Goal: Information Seeking & Learning: Learn about a topic

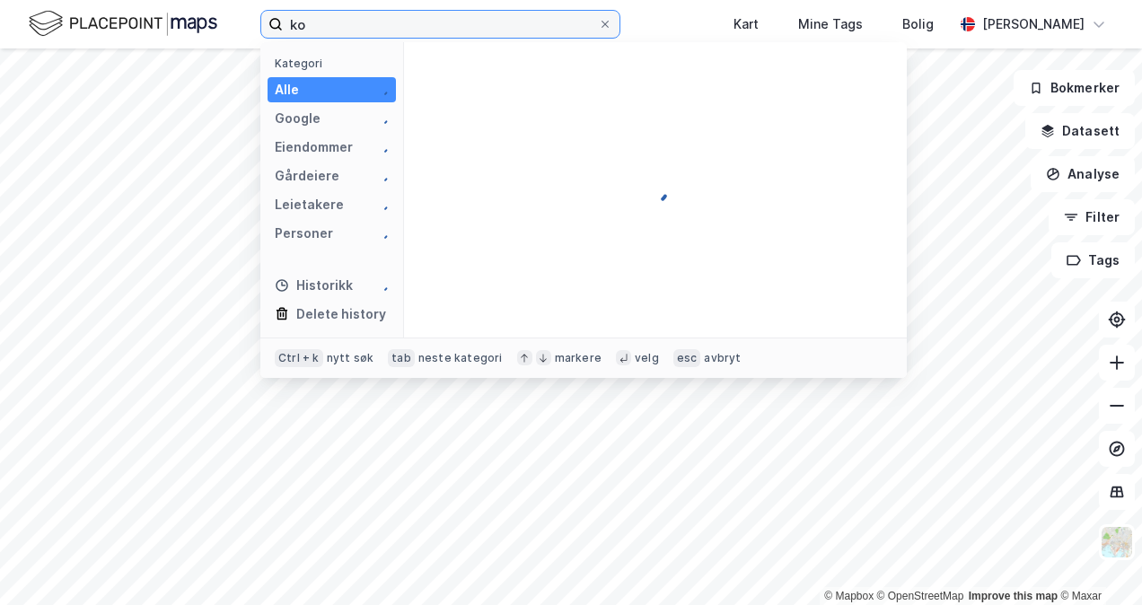
type input "k"
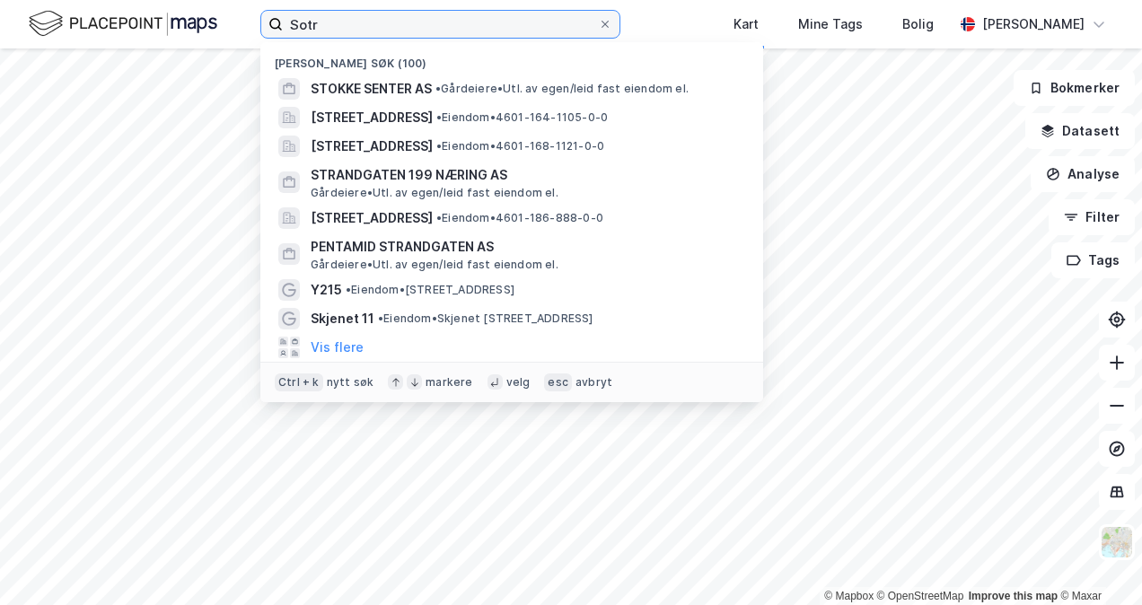
type input "Sotra"
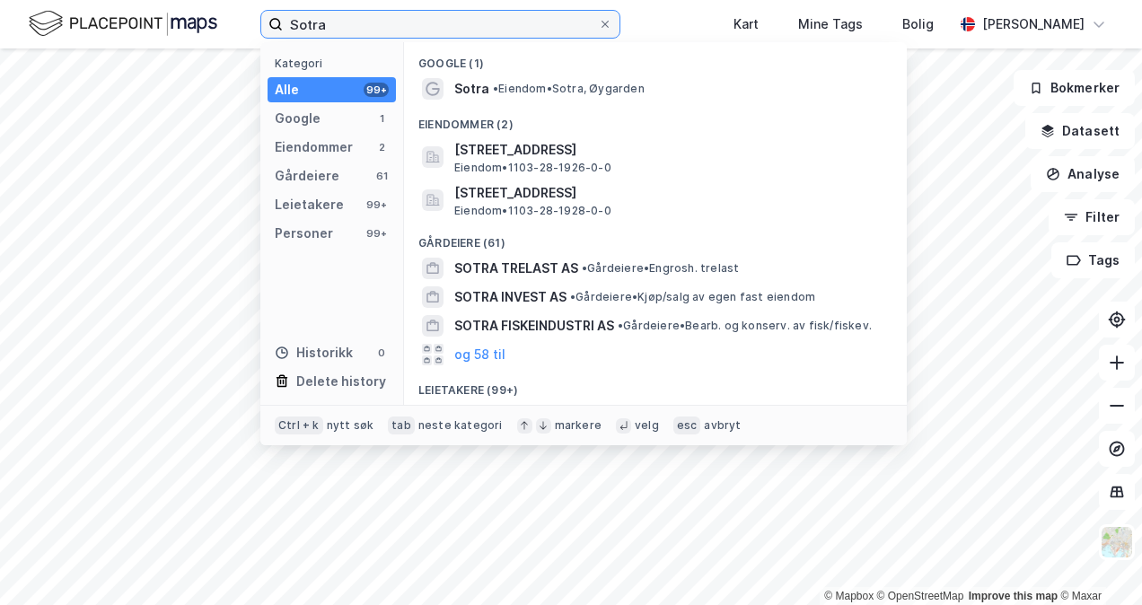
drag, startPoint x: 437, startPoint y: 31, endPoint x: 189, endPoint y: 32, distance: 247.8
click at [190, 33] on div "Sotra Kategori Alle 99+ Google 1 Eiendommer 2 Gårdeiere 61 Leietakere 99+ Perso…" at bounding box center [571, 24] width 1142 height 48
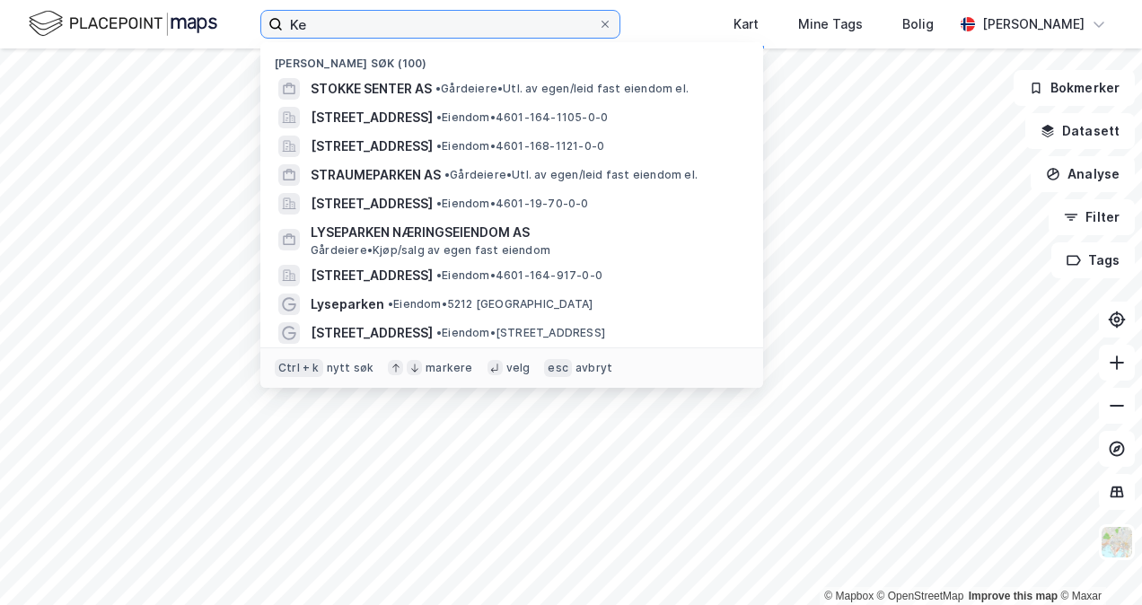
type input "K"
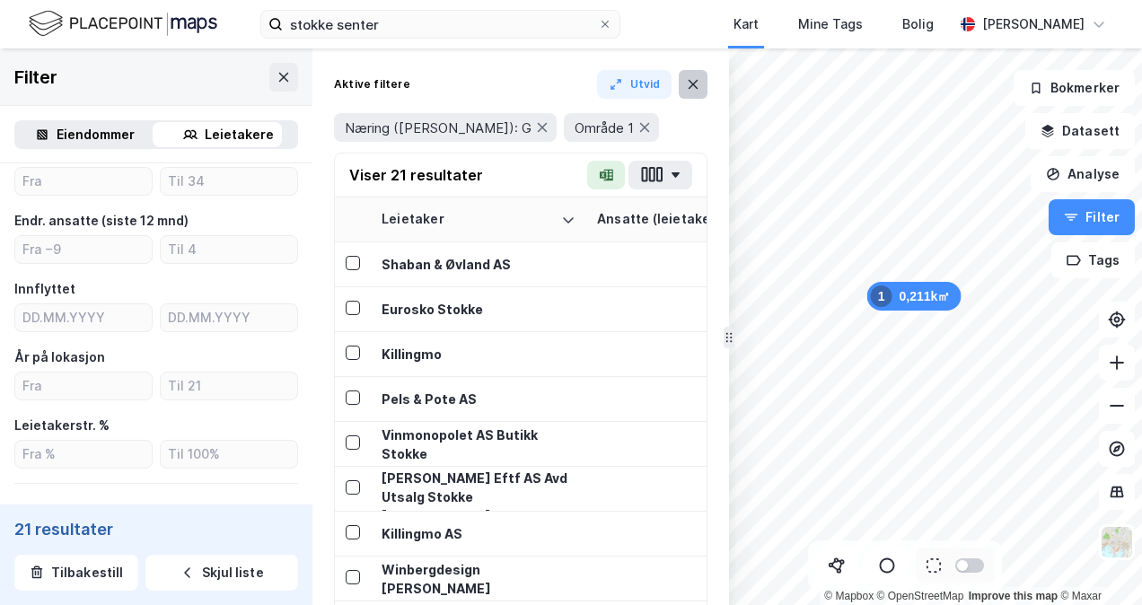
scroll to position [462, 0]
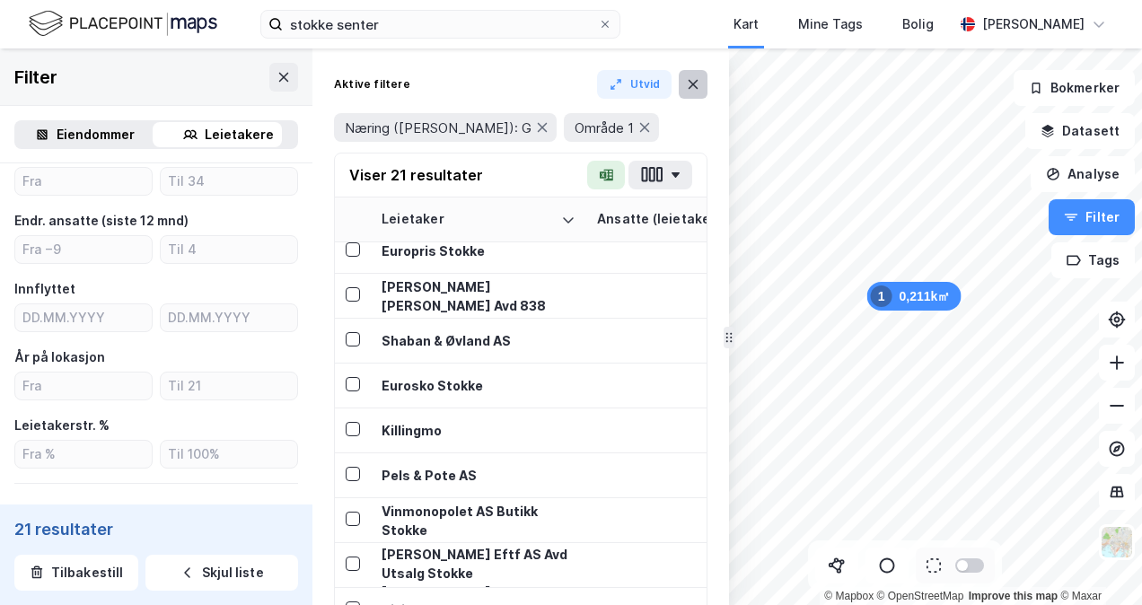
click at [694, 82] on icon at bounding box center [693, 84] width 14 height 14
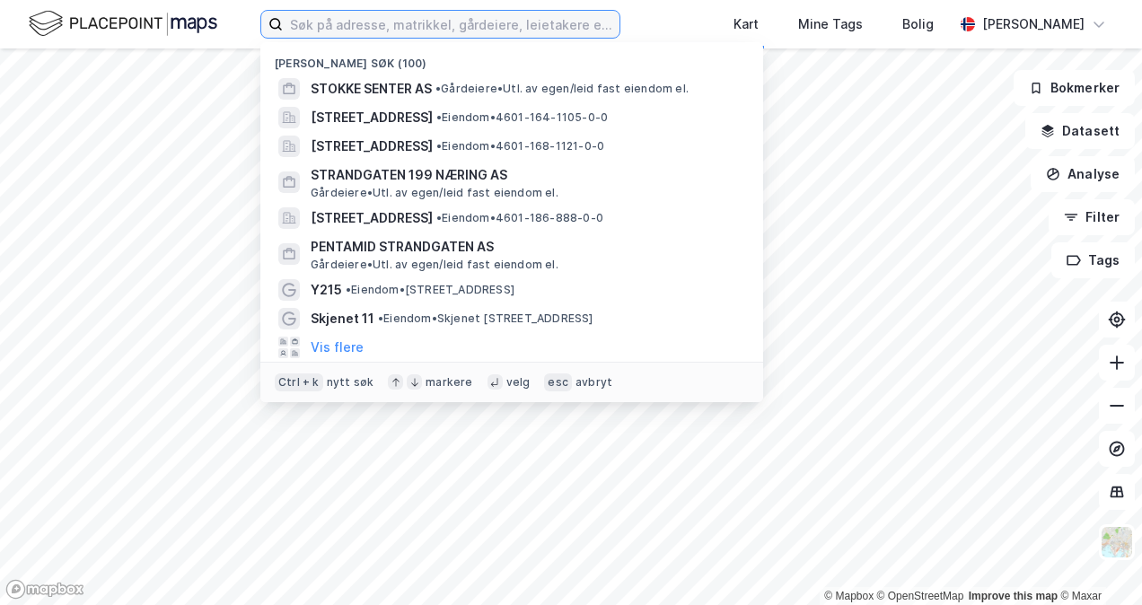
click at [345, 23] on input at bounding box center [451, 24] width 337 height 27
type input "H"
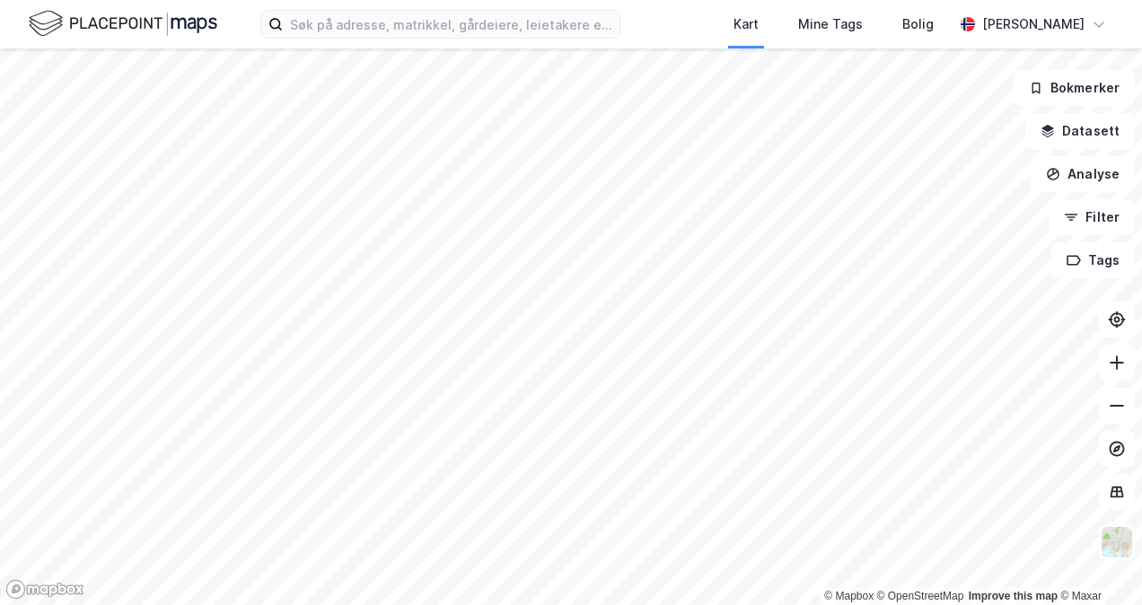
click at [657, 16] on div "Kart Mine Tags Bolig Andreas Gjeitrem" at bounding box center [571, 24] width 1142 height 48
click at [386, 3] on div "Kart Mine Tags Bolig Andreas Gjeitrem" at bounding box center [571, 24] width 1142 height 48
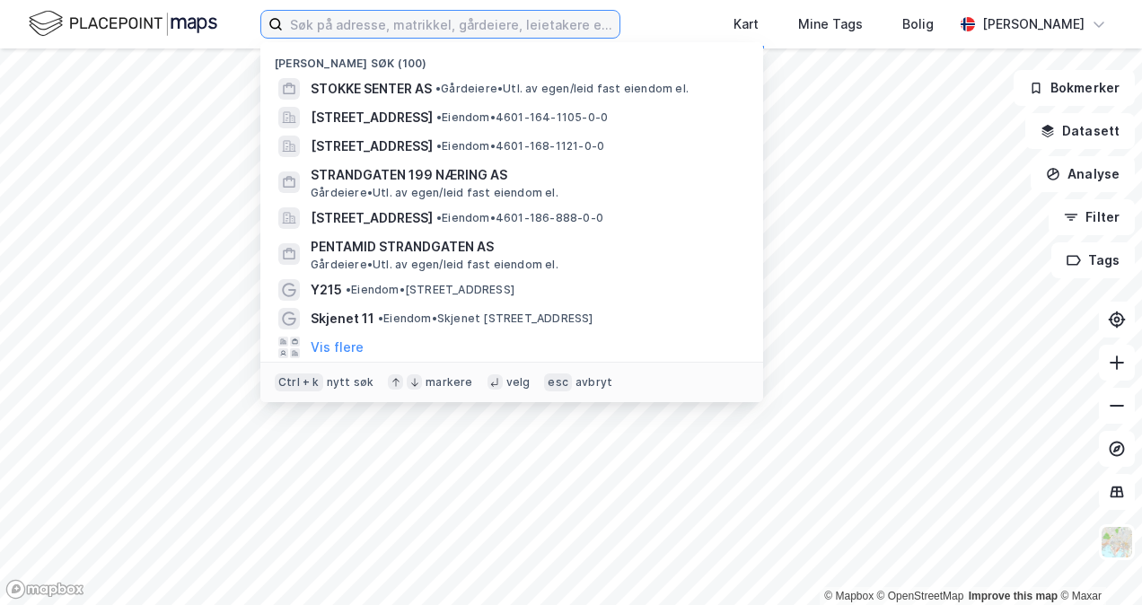
click at [379, 25] on input at bounding box center [451, 24] width 337 height 27
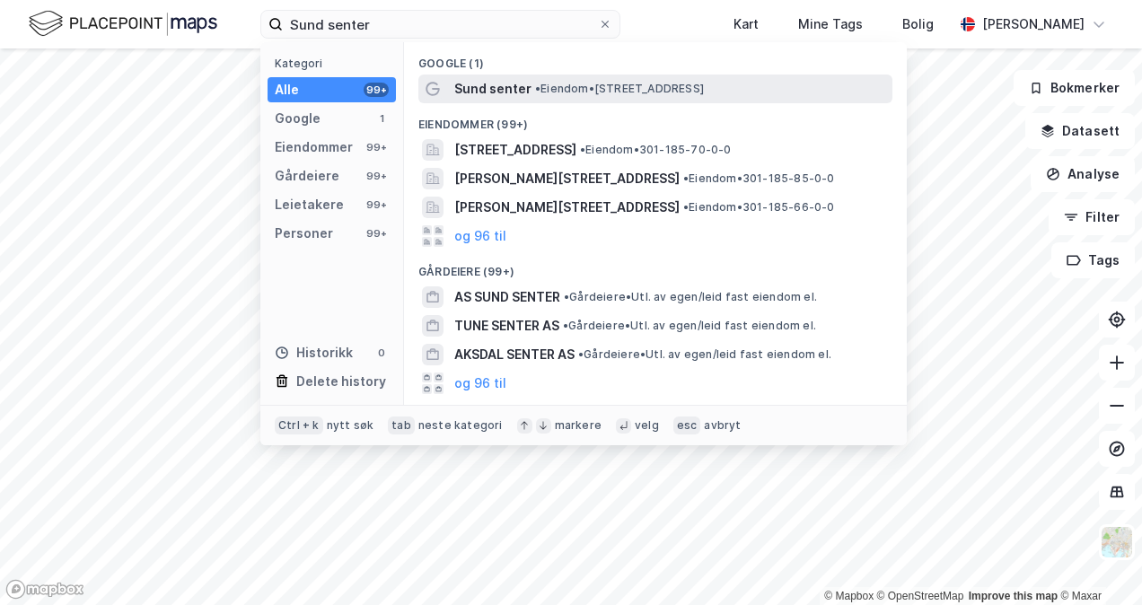
click at [507, 83] on span "Sund senter" at bounding box center [492, 89] width 77 height 22
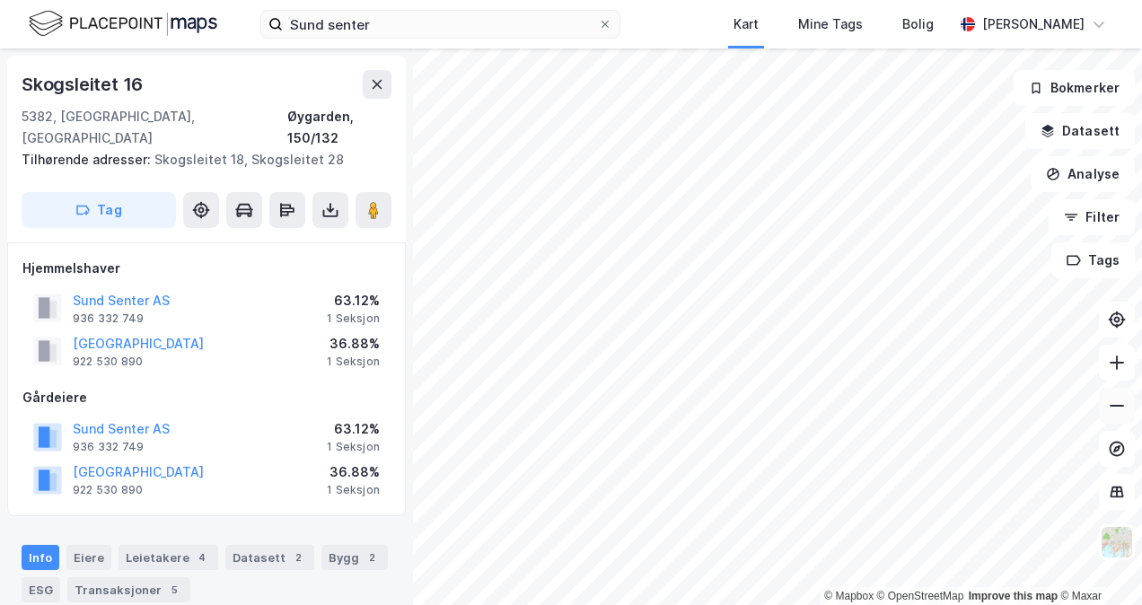
click at [1110, 413] on icon at bounding box center [1117, 406] width 18 height 18
click at [1113, 404] on icon at bounding box center [1117, 406] width 18 height 18
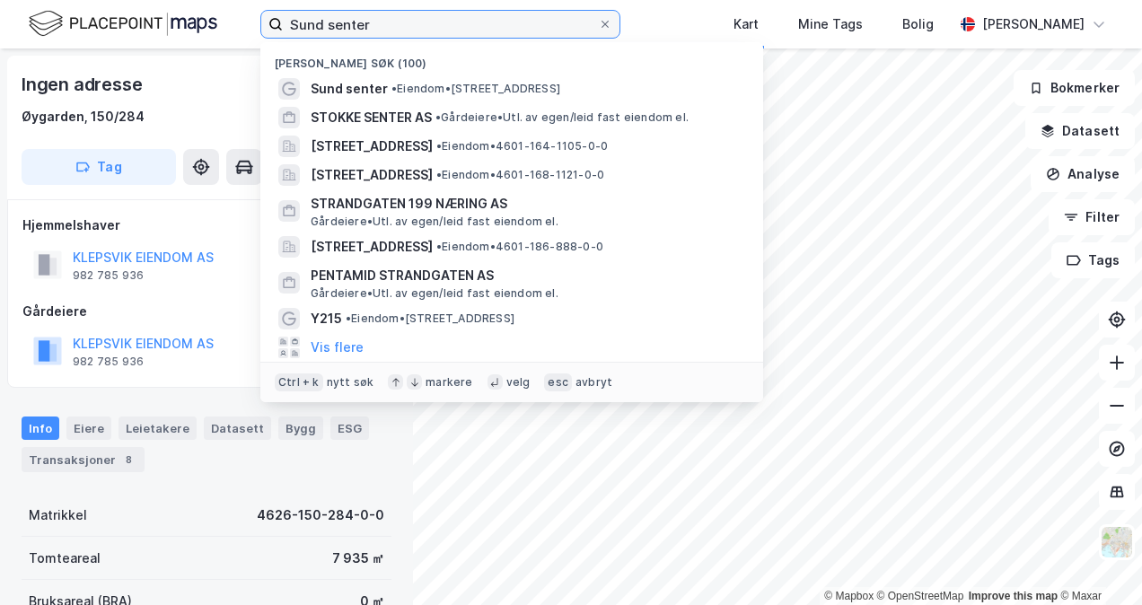
drag, startPoint x: 431, startPoint y: 27, endPoint x: 88, endPoint y: 0, distance: 344.0
click at [86, 11] on div "Sund senter Nylige søk (100) Sund senter • Eiendom • Skogsleitet 16, 5382 Skogs…" at bounding box center [571, 24] width 1142 height 48
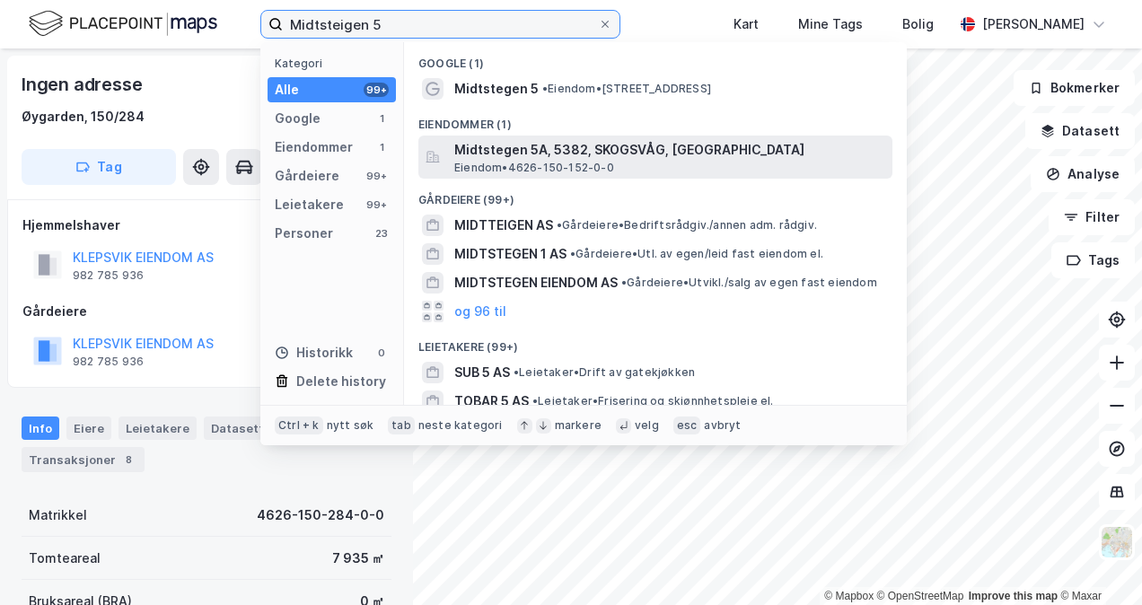
type input "Midtsteigen 5"
click at [524, 145] on span "Midtstegen 5A, 5382, SKOGSVÅG, ØYGARDEN" at bounding box center [669, 150] width 431 height 22
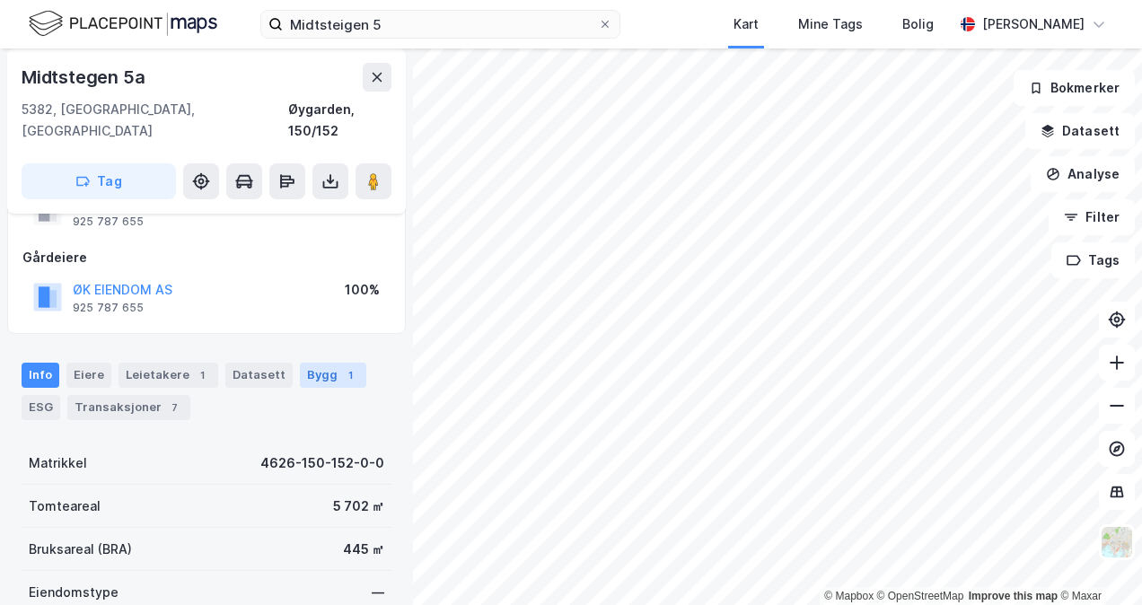
scroll to position [13, 0]
